Goal: Use online tool/utility: Utilize a website feature to perform a specific function

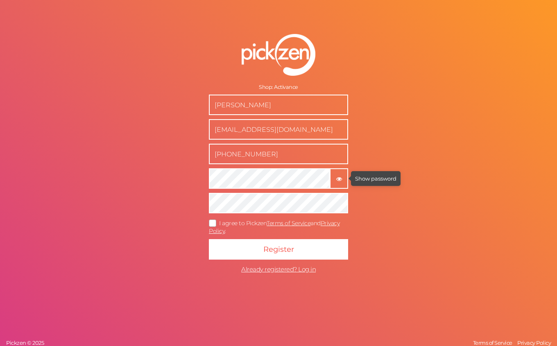
click at [341, 180] on icon "button" at bounding box center [339, 179] width 6 height 6
click at [214, 221] on icon at bounding box center [213, 223] width 13 height 5
click at [0, 0] on input "I agree to Pickzen Terms of Service and Privacy Policy ." at bounding box center [0, 0] width 0 height 0
click at [252, 264] on form "Shop: Activance [PERSON_NAME] [EMAIL_ADDRESS][DOMAIN_NAME] [PHONE_NUMBER] × Hid…" at bounding box center [278, 156] width 205 height 276
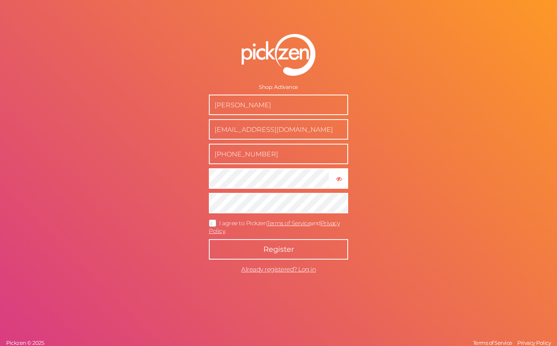
click at [254, 251] on button "Register" at bounding box center [278, 249] width 139 height 20
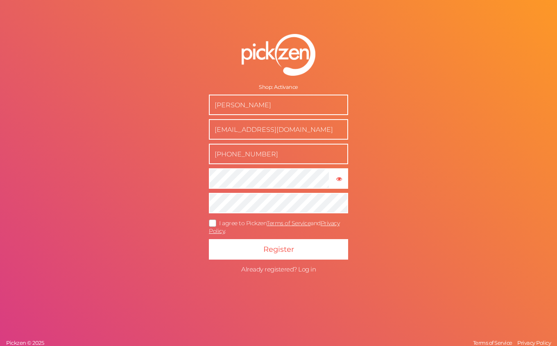
click at [277, 269] on span "Already registered? Log in" at bounding box center [278, 270] width 75 height 8
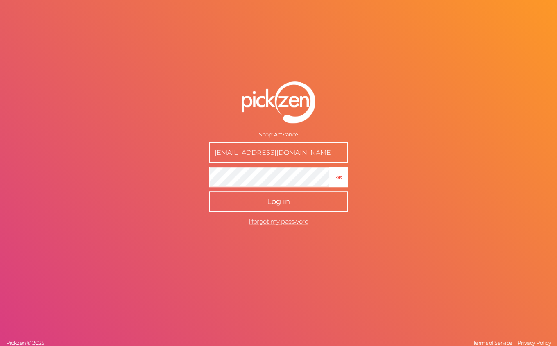
click at [233, 207] on button "Log in" at bounding box center [278, 201] width 139 height 20
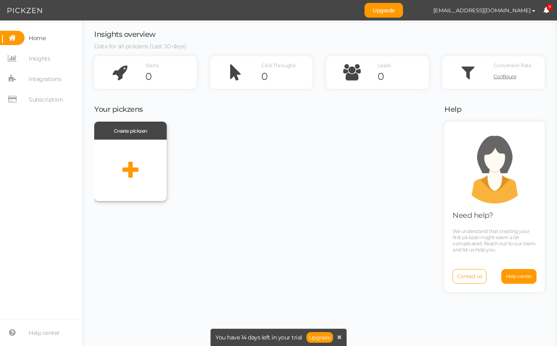
click at [128, 169] on icon at bounding box center [131, 170] width 16 height 20
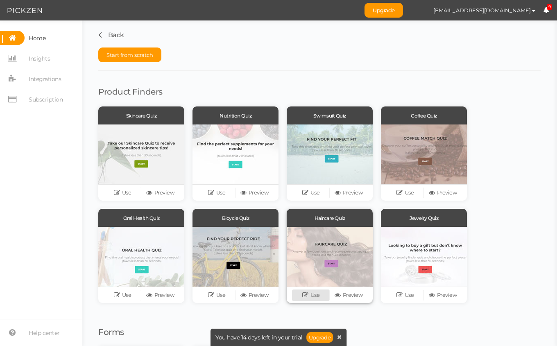
click at [316, 296] on link "Use" at bounding box center [311, 295] width 38 height 11
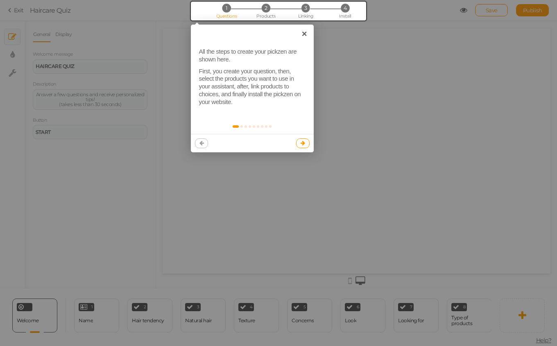
click at [305, 139] on link at bounding box center [303, 144] width 14 height 10
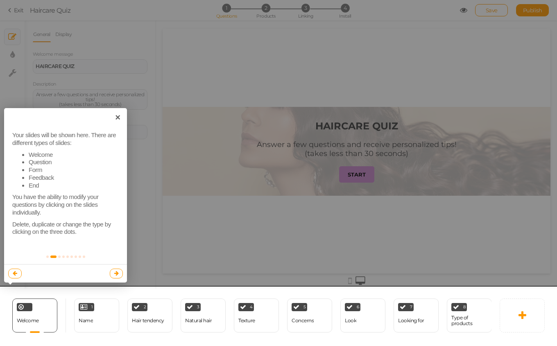
click at [119, 270] on link at bounding box center [117, 274] width 14 height 10
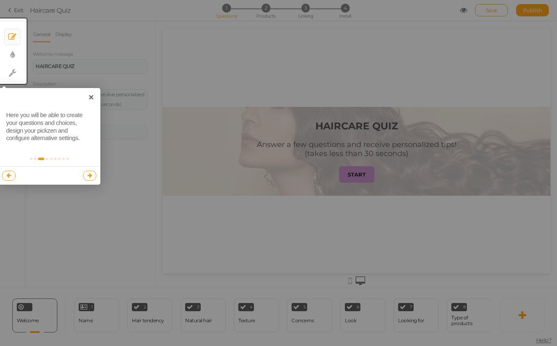
click at [91, 177] on icon at bounding box center [90, 175] width 5 height 5
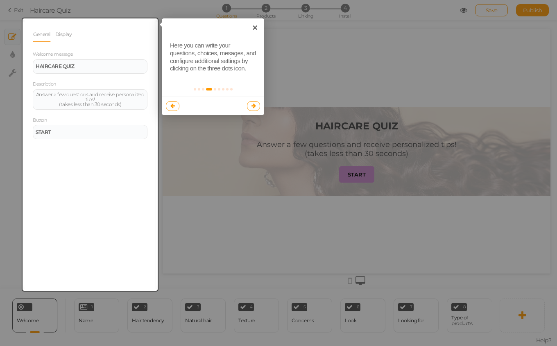
click at [106, 209] on div at bounding box center [90, 154] width 135 height 273
click at [268, 109] on div at bounding box center [278, 173] width 557 height 346
click at [257, 106] on link at bounding box center [254, 106] width 14 height 10
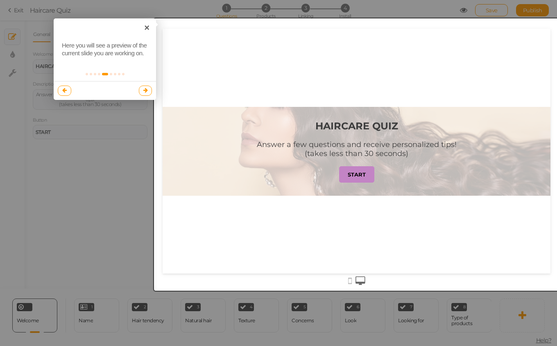
click at [367, 169] on div at bounding box center [356, 154] width 405 height 273
click at [359, 143] on div at bounding box center [356, 154] width 405 height 273
drag, startPoint x: 359, startPoint y: 143, endPoint x: 355, endPoint y: 146, distance: 4.9
click at [357, 143] on div at bounding box center [356, 154] width 405 height 273
click at [148, 30] on link "×" at bounding box center [147, 27] width 18 height 18
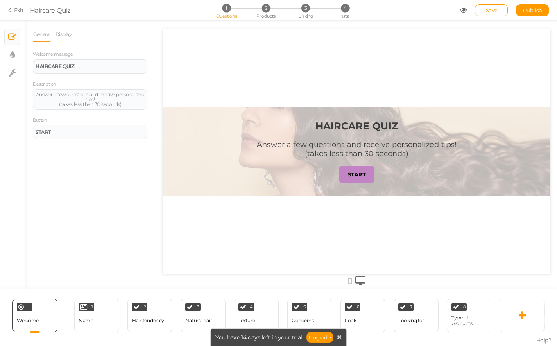
click at [344, 154] on div "Answer a few questions and receive personalized tips! (takes less than 30 secon…" at bounding box center [357, 149] width 200 height 18
click at [115, 102] on div "Answer a few questions and receive personalized tips! (takes less than 30 secon…" at bounding box center [90, 99] width 109 height 15
click at [120, 104] on div "Answer a few questions and receive personalized tips! (takes less than 30 secon…" at bounding box center [90, 99] width 109 height 15
drag, startPoint x: 124, startPoint y: 106, endPoint x: 116, endPoint y: 92, distance: 16.0
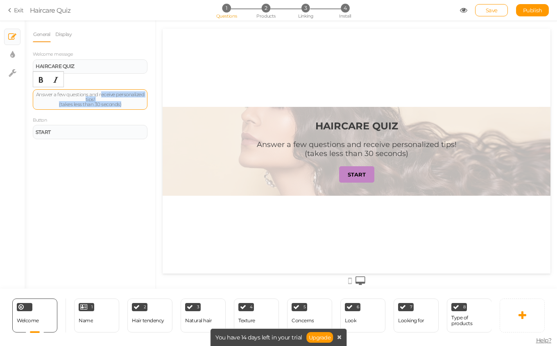
click at [116, 92] on div "Answer a few questions and receive personalized tips! (takes less than 30 secon…" at bounding box center [90, 99] width 109 height 15
click at [75, 101] on div "Answer a few questions and find out which treatmentis best for your hair" at bounding box center [90, 97] width 109 height 10
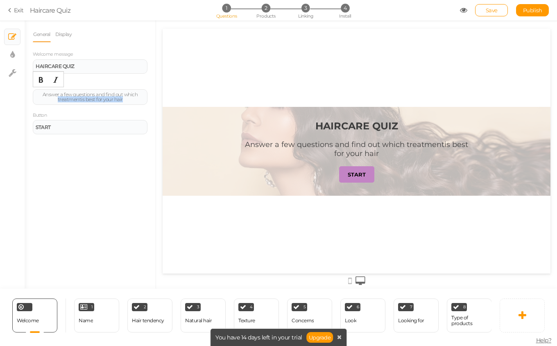
drag, startPoint x: 75, startPoint y: 101, endPoint x: 71, endPoint y: 105, distance: 5.2
click at [71, 105] on div "Welcome message HAIRCARE QUIZ Description Answer a few questions and find out w…" at bounding box center [90, 92] width 115 height 84
click at [81, 100] on div "Answer a few questions and find out which treatmentis best for your hair" at bounding box center [90, 97] width 109 height 10
click at [71, 32] on link "Display" at bounding box center [64, 35] width 18 height 16
click at [143, 63] on span "Set" at bounding box center [140, 60] width 9 height 7
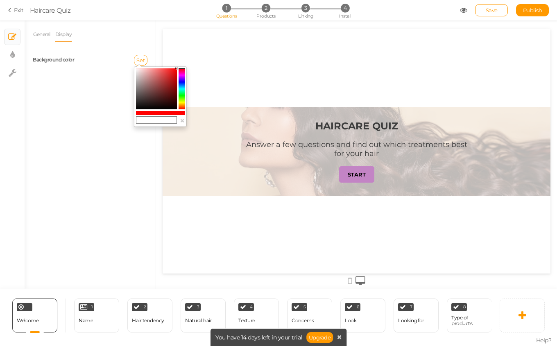
drag, startPoint x: 178, startPoint y: 70, endPoint x: 146, endPoint y: 70, distance: 32.0
click at [140, 70] on div "×" at bounding box center [160, 96] width 53 height 61
type input "#ffffff"
drag, startPoint x: 151, startPoint y: 72, endPoint x: 133, endPoint y: 68, distance: 18.5
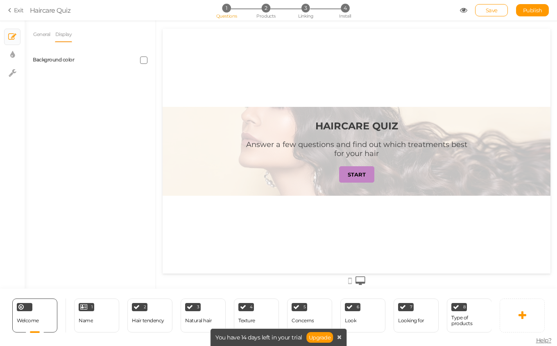
click at [52, 60] on label "Background color" at bounding box center [53, 60] width 41 height 6
click at [16, 56] on link "× Display settings" at bounding box center [13, 55] width 16 height 16
select select "2"
select select "montserrat"
select select "fade"
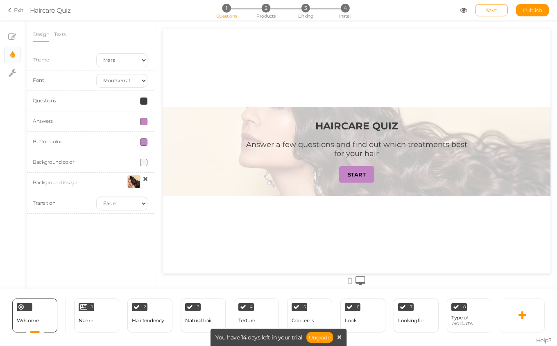
click at [143, 177] on icon at bounding box center [145, 179] width 5 height 6
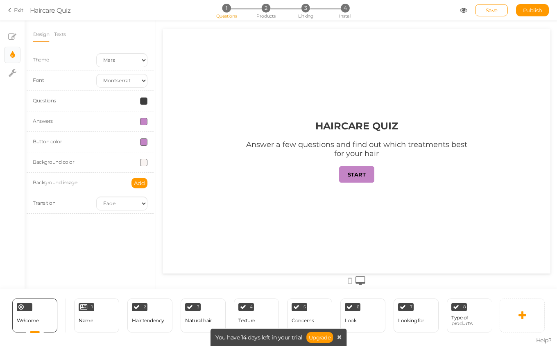
click at [142, 140] on span at bounding box center [143, 142] width 7 height 7
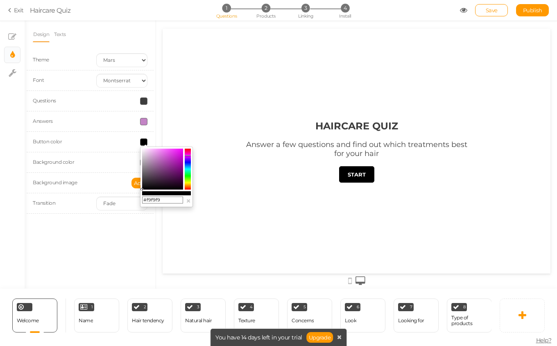
type input "#ffffff"
drag, startPoint x: 157, startPoint y: 163, endPoint x: 64, endPoint y: 123, distance: 101.7
click at [64, 123] on body "× Close A wider screen is needed to use the Pickzen builder Exit Haircare Quiz …" at bounding box center [278, 173] width 557 height 346
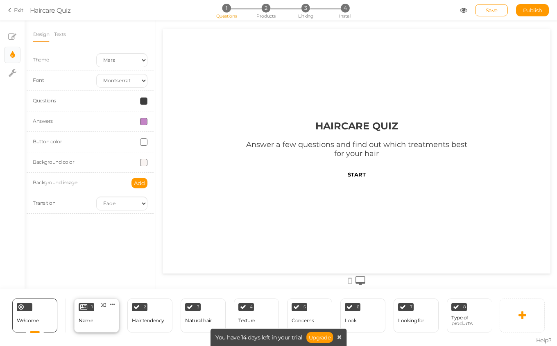
click at [111, 316] on div "1 Name × Define the conditions to show this slide. Clone Change type Delete" at bounding box center [96, 316] width 45 height 34
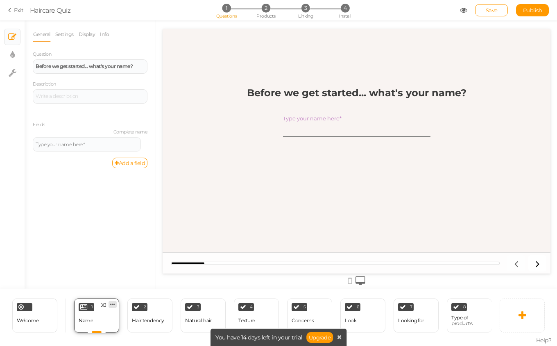
click at [111, 302] on icon at bounding box center [112, 305] width 5 height 6
click at [108, 316] on link "Delete" at bounding box center [99, 320] width 47 height 9
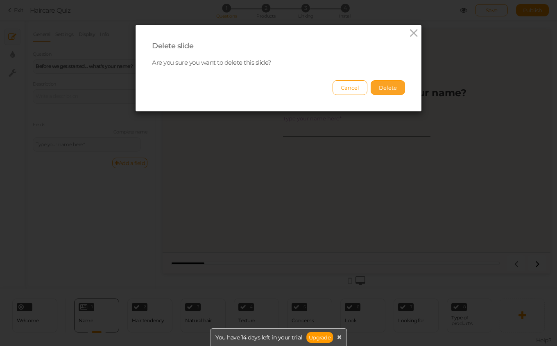
click at [395, 89] on button "Delete" at bounding box center [388, 87] width 34 height 15
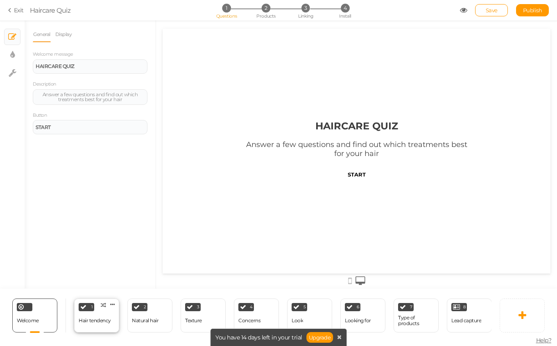
click at [96, 324] on div "Hair tendency" at bounding box center [95, 321] width 32 height 14
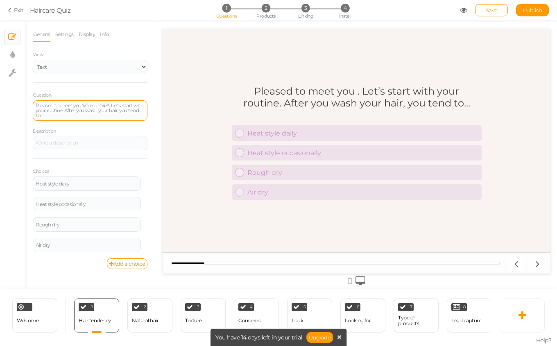
click at [111, 111] on div "Pleased to meet you %form:104%. Let’s start with your routine. After you wash y…" at bounding box center [90, 110] width 109 height 15
